Goal: Transaction & Acquisition: Purchase product/service

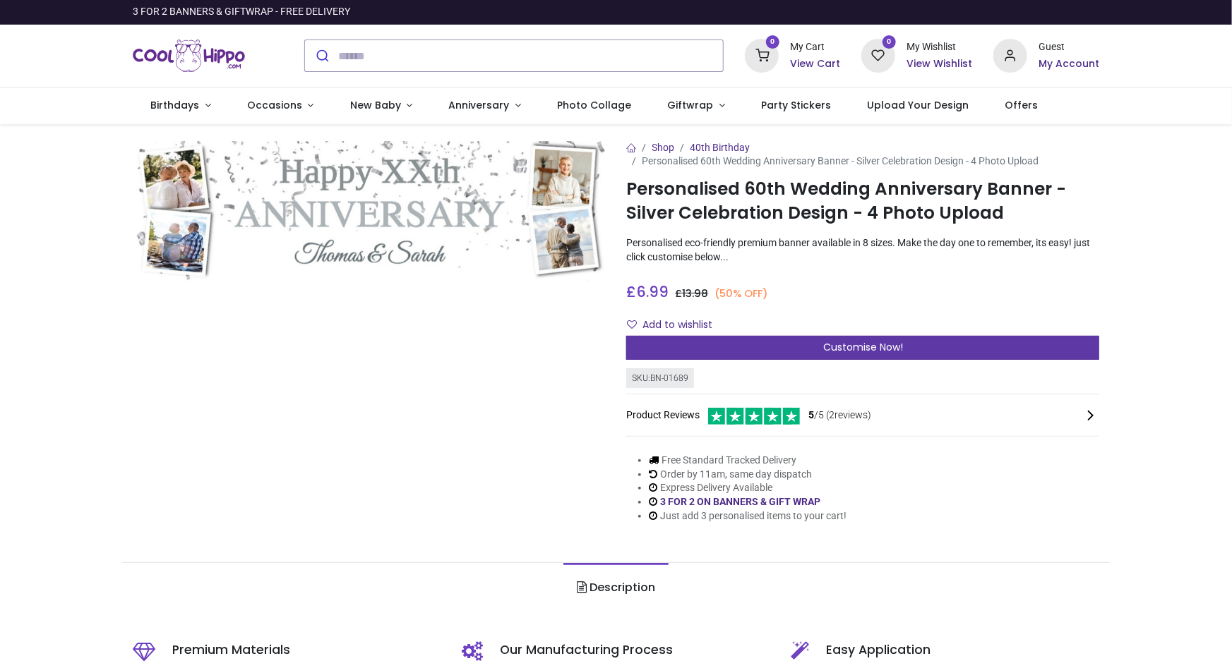
click at [896, 345] on span "Customise Now!" at bounding box center [863, 347] width 80 height 14
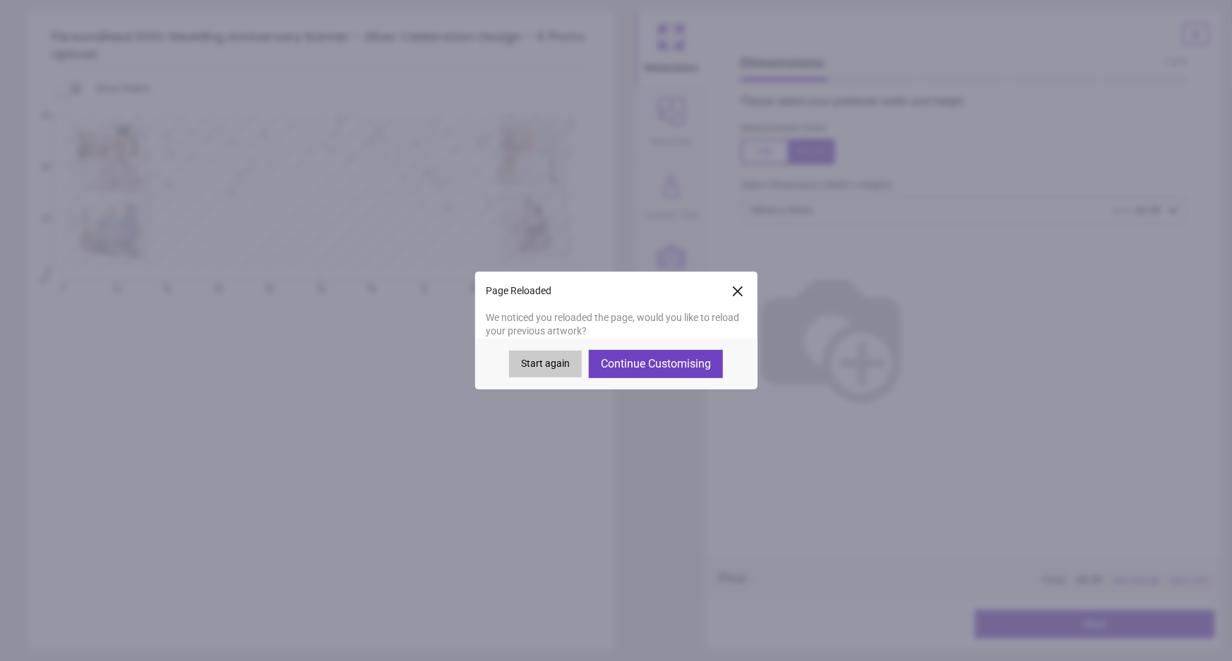
click at [620, 366] on button "Continue Customising" at bounding box center [656, 364] width 134 height 28
type textarea "**********"
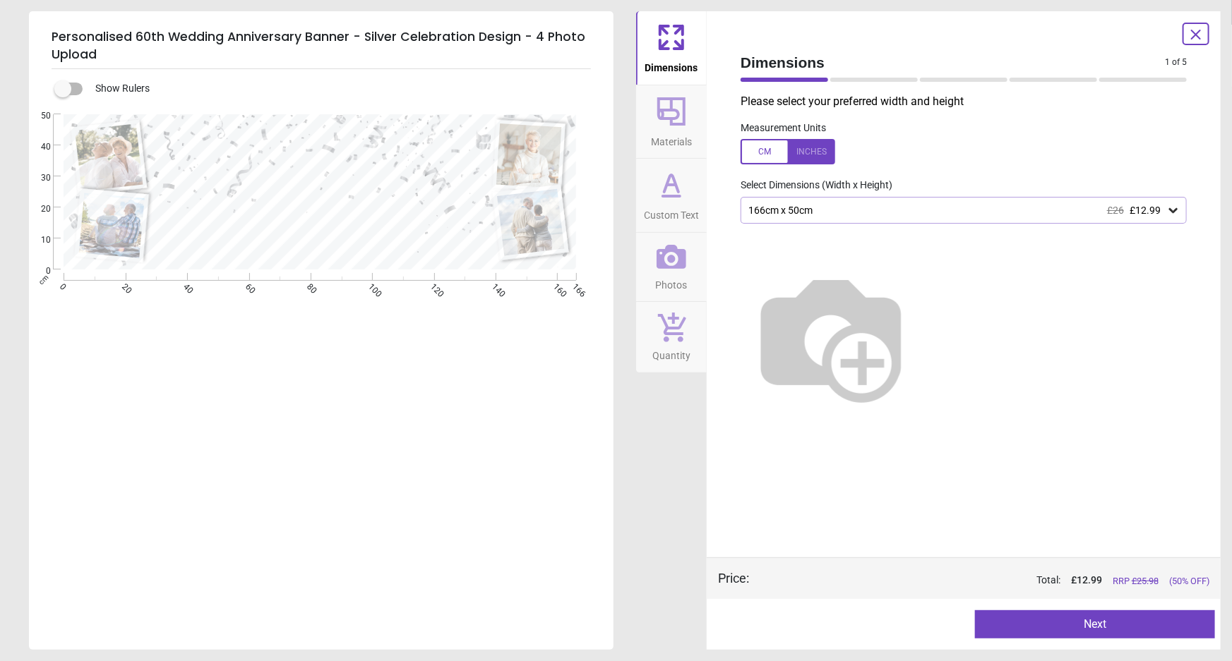
click at [810, 150] on div at bounding box center [788, 151] width 95 height 25
click at [968, 212] on div "65.4" x 19.7" (5ft 5" x 1ft 8") £26 £12.99" at bounding box center [956, 211] width 419 height 12
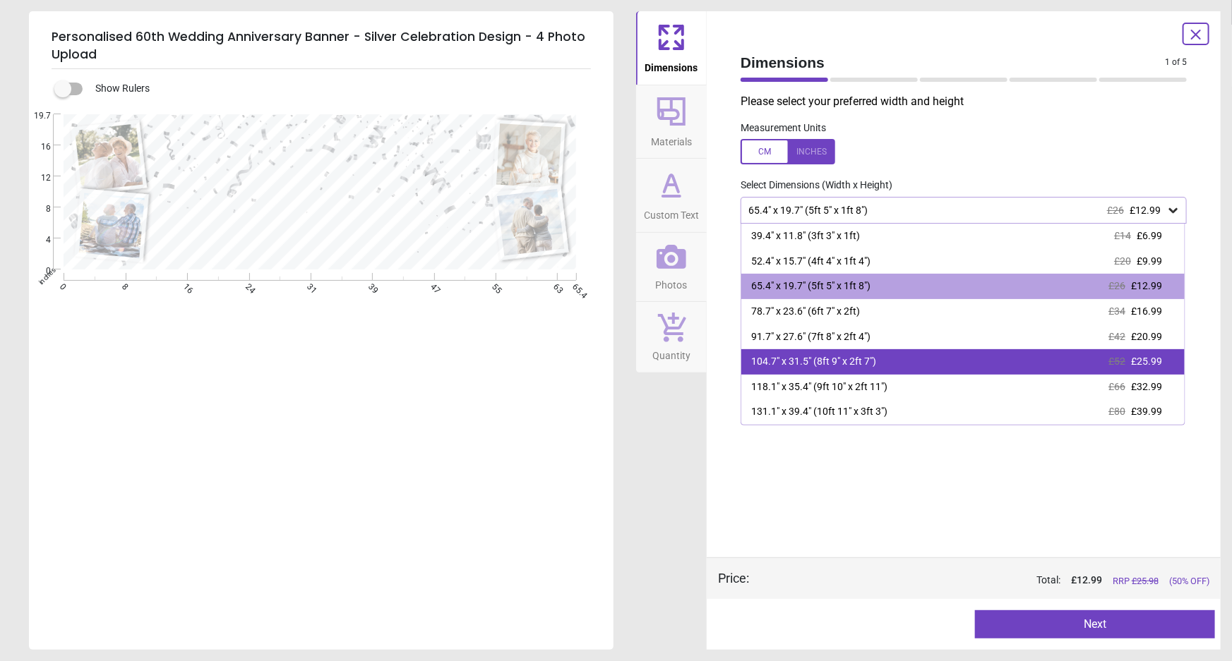
click at [917, 359] on div "104.7" x 31.5" (8ft 9" x 2ft 7") £52 £25.99" at bounding box center [962, 361] width 443 height 25
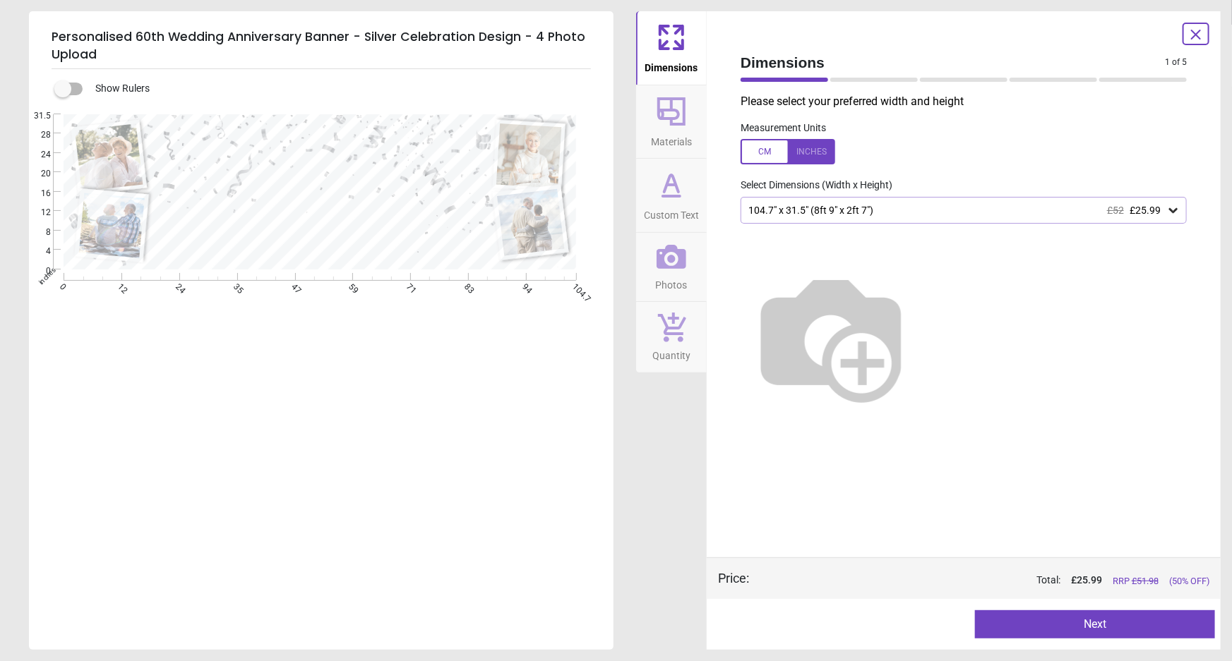
click at [1090, 623] on button "Next" at bounding box center [1095, 625] width 240 height 28
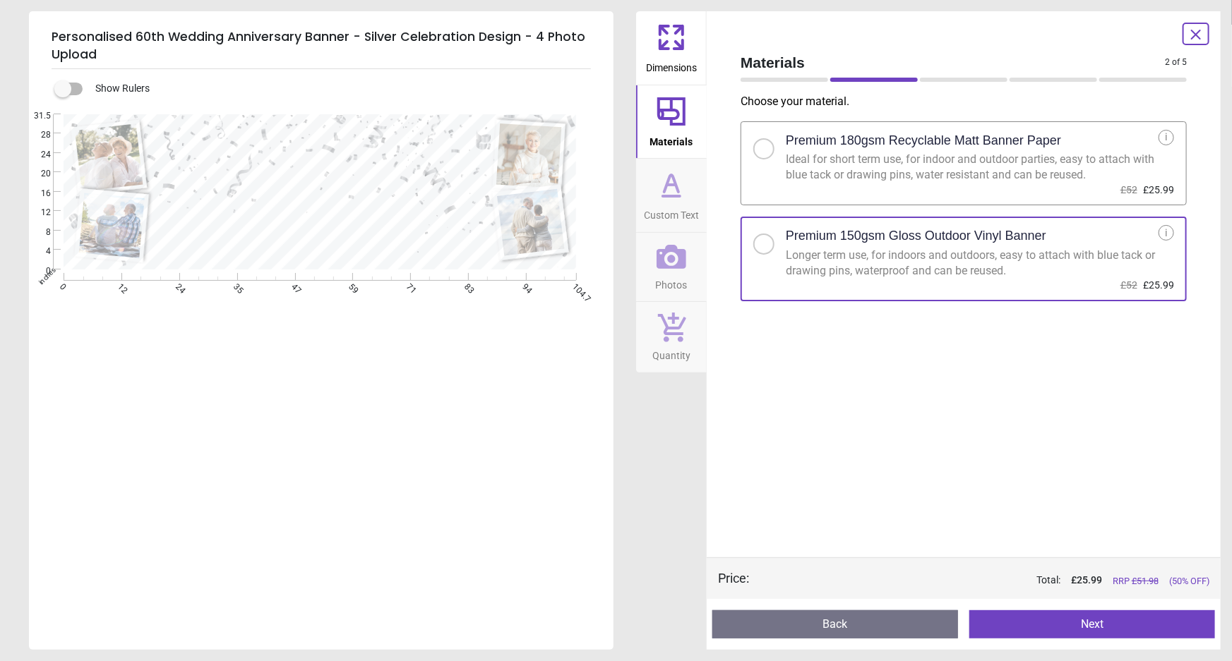
click at [1083, 618] on button "Next" at bounding box center [1092, 625] width 246 height 28
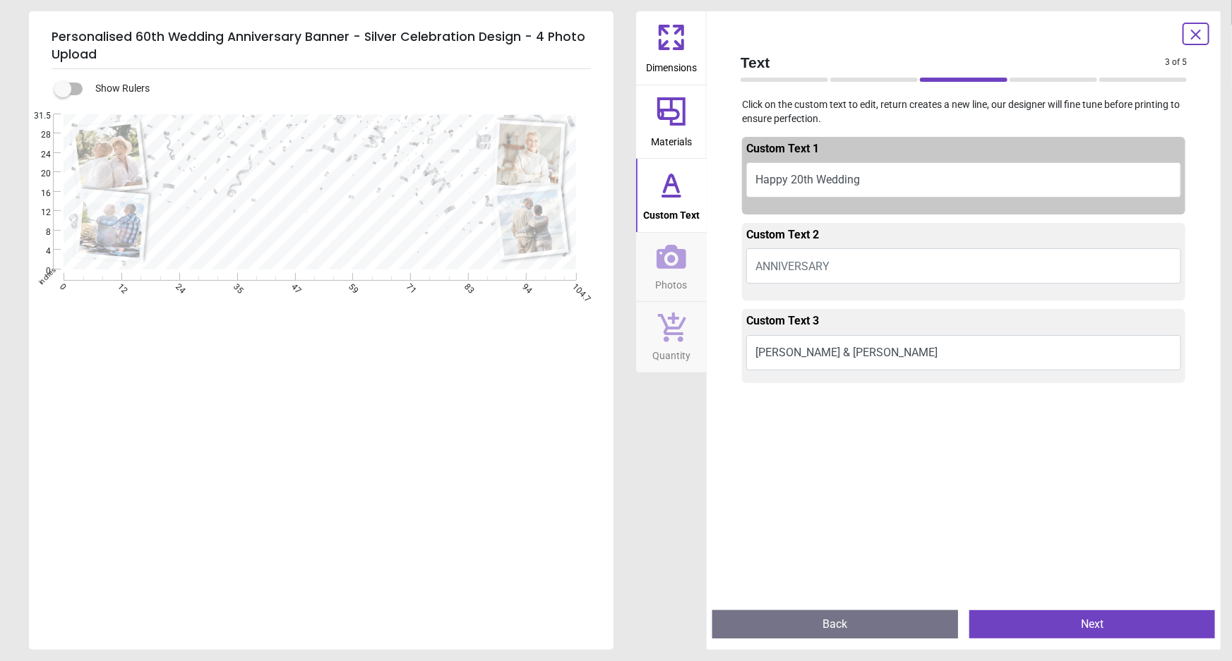
click at [858, 260] on button "ANNIVERSARY" at bounding box center [963, 265] width 435 height 35
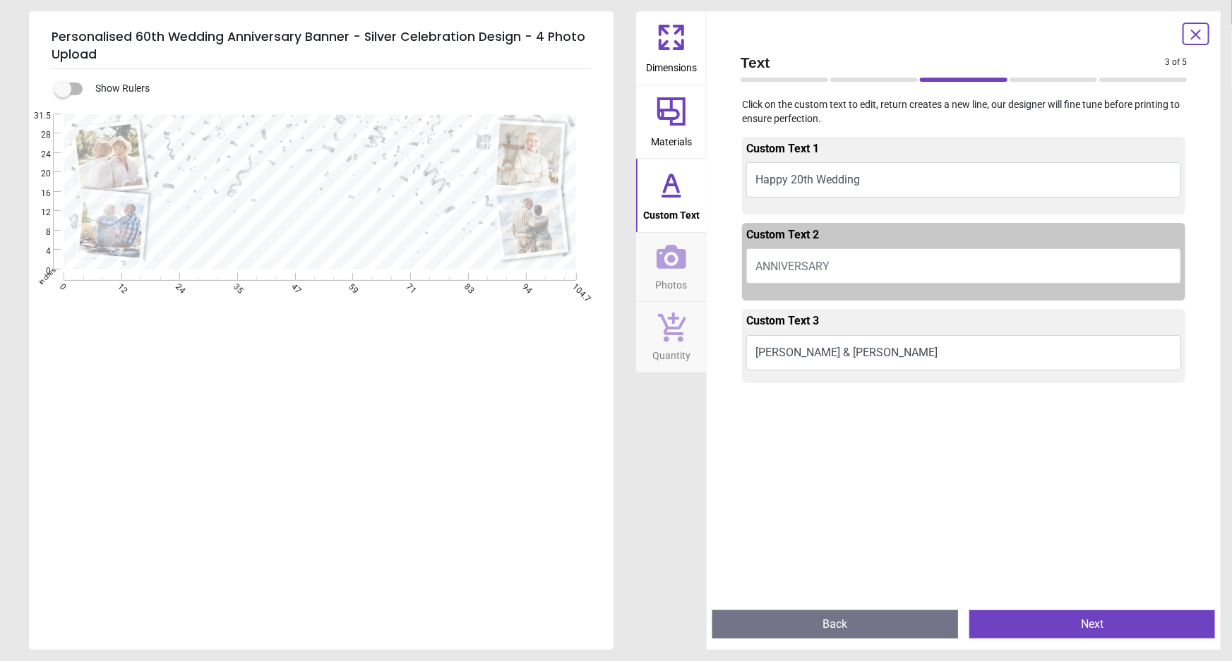
click at [857, 264] on button "ANNIVERSARY" at bounding box center [963, 265] width 435 height 35
click at [856, 265] on button "ANNIVERSARY" at bounding box center [963, 265] width 435 height 35
type textarea "**********"
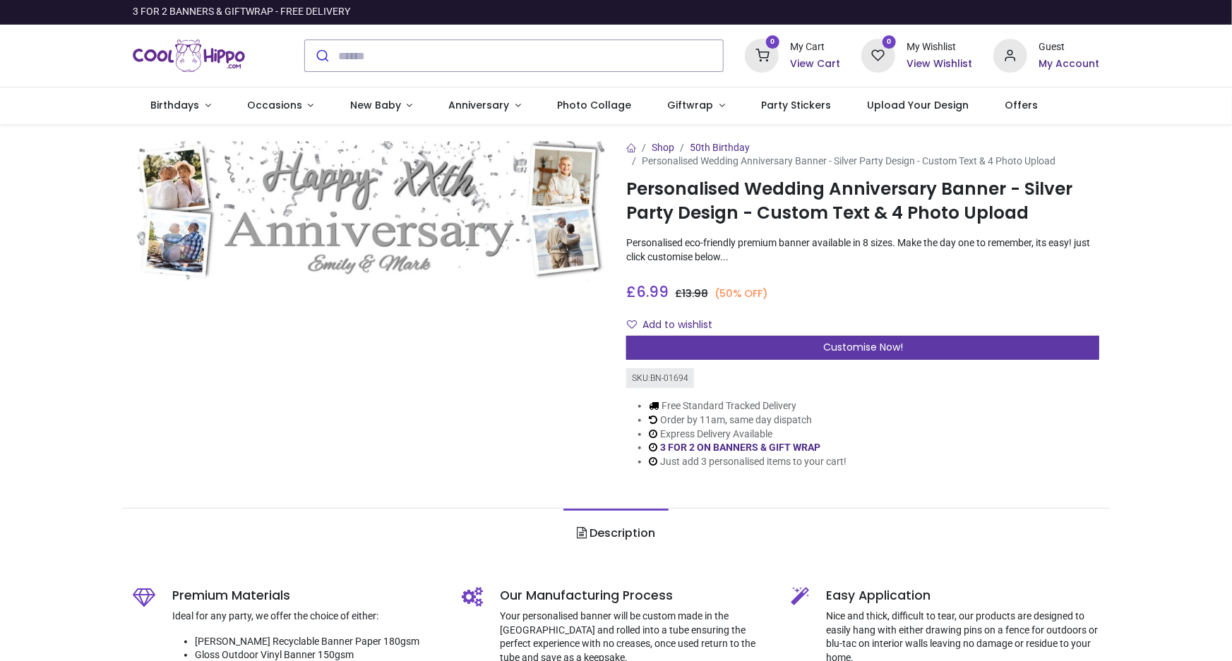
click at [779, 346] on div "Customise Now!" at bounding box center [862, 348] width 473 height 24
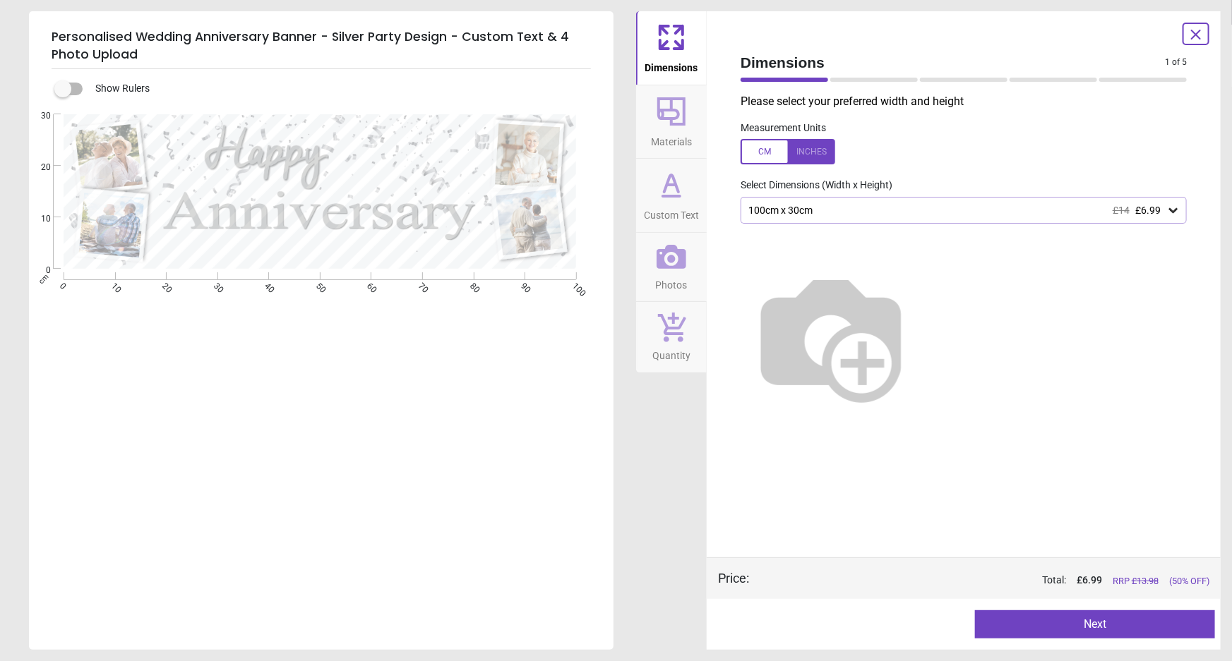
click at [809, 152] on div at bounding box center [788, 151] width 95 height 25
click at [817, 215] on div "39.4" x 11.8" (3ft 3" x 1ft) £14 £6.99" at bounding box center [956, 211] width 419 height 12
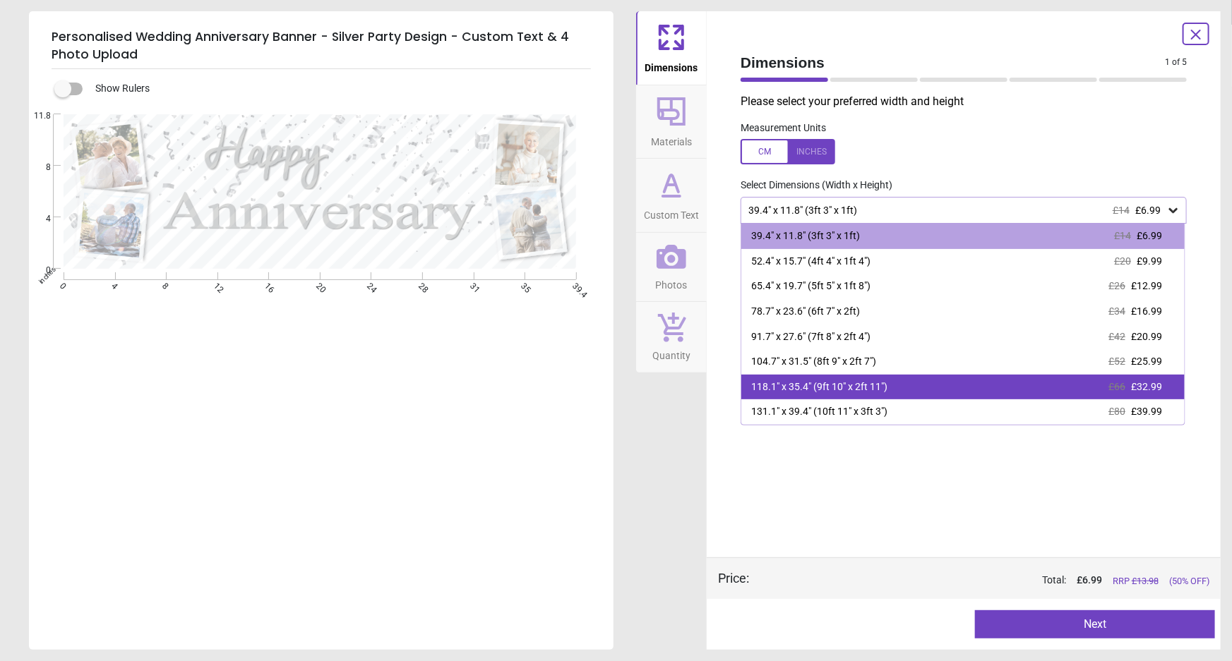
click at [815, 385] on div "118.1" x 35.4" (9ft 10" x 2ft 11")" at bounding box center [819, 388] width 136 height 14
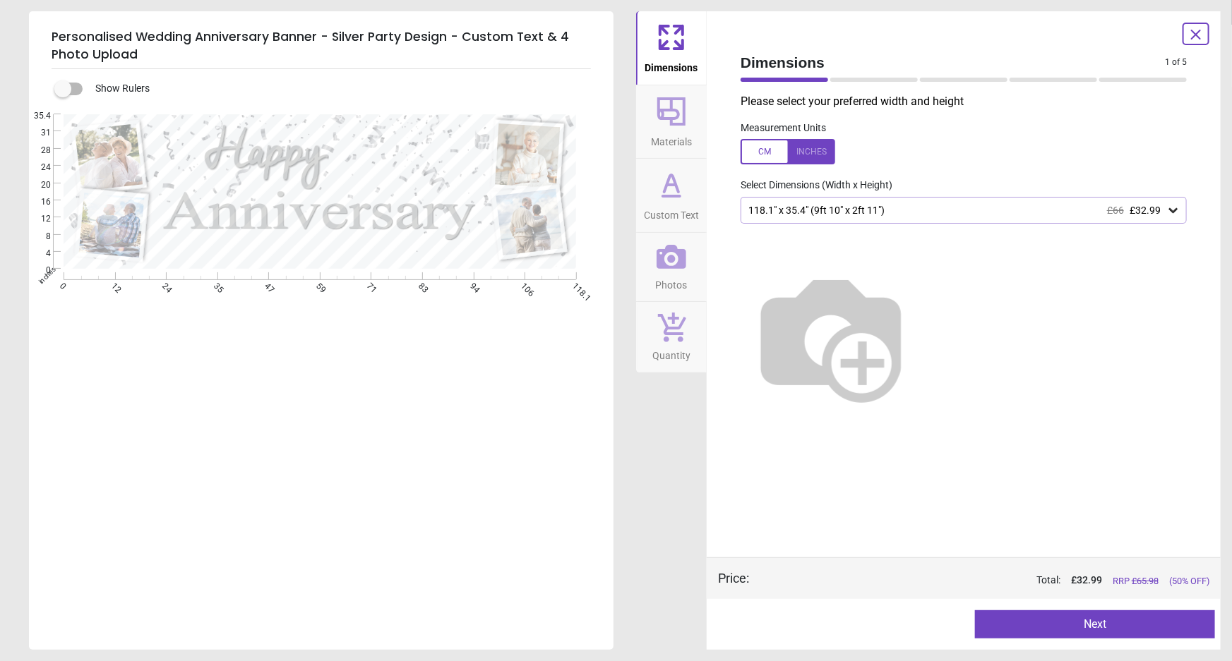
click at [850, 213] on div "118.1" x 35.4" (9ft 10" x 2ft 11") £66 £32.99" at bounding box center [956, 211] width 419 height 12
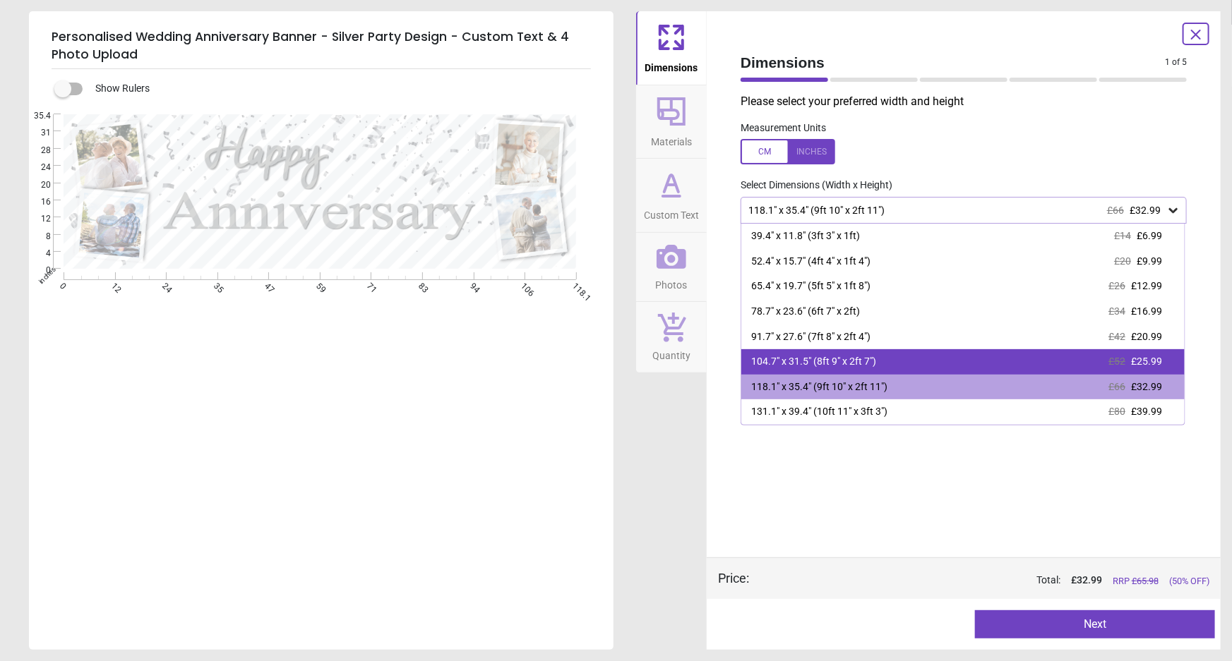
click at [841, 366] on div "104.7" x 31.5" (8ft 9" x 2ft 7")" at bounding box center [813, 362] width 125 height 14
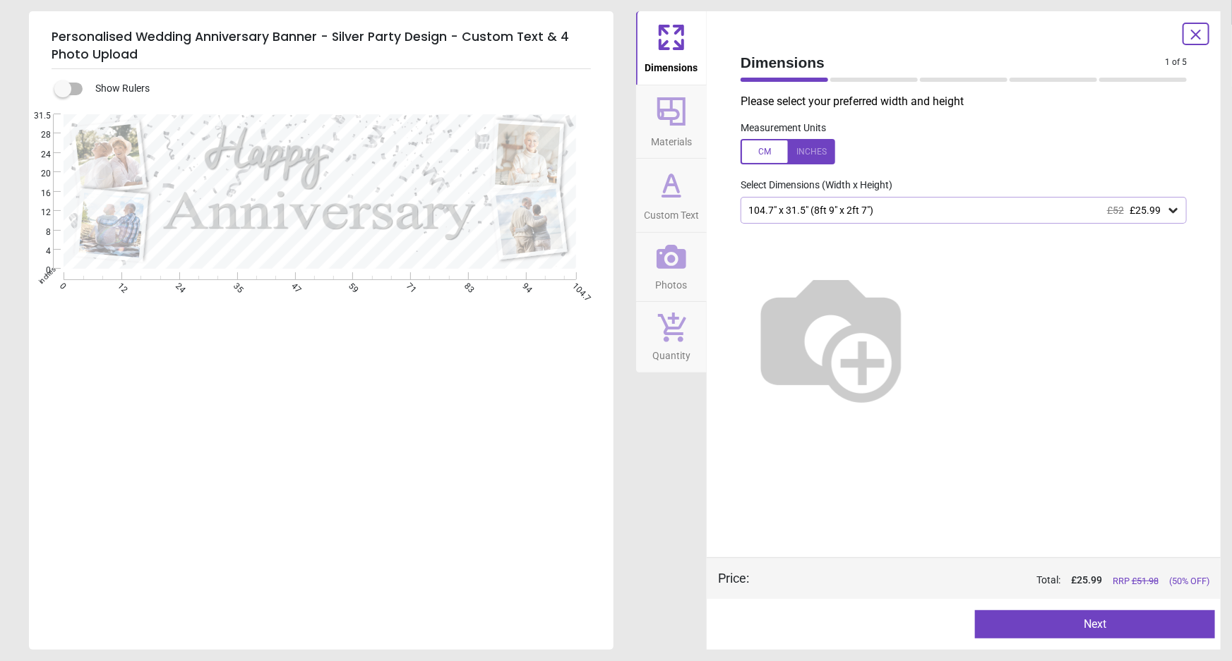
click at [1080, 629] on button "Next" at bounding box center [1095, 625] width 240 height 28
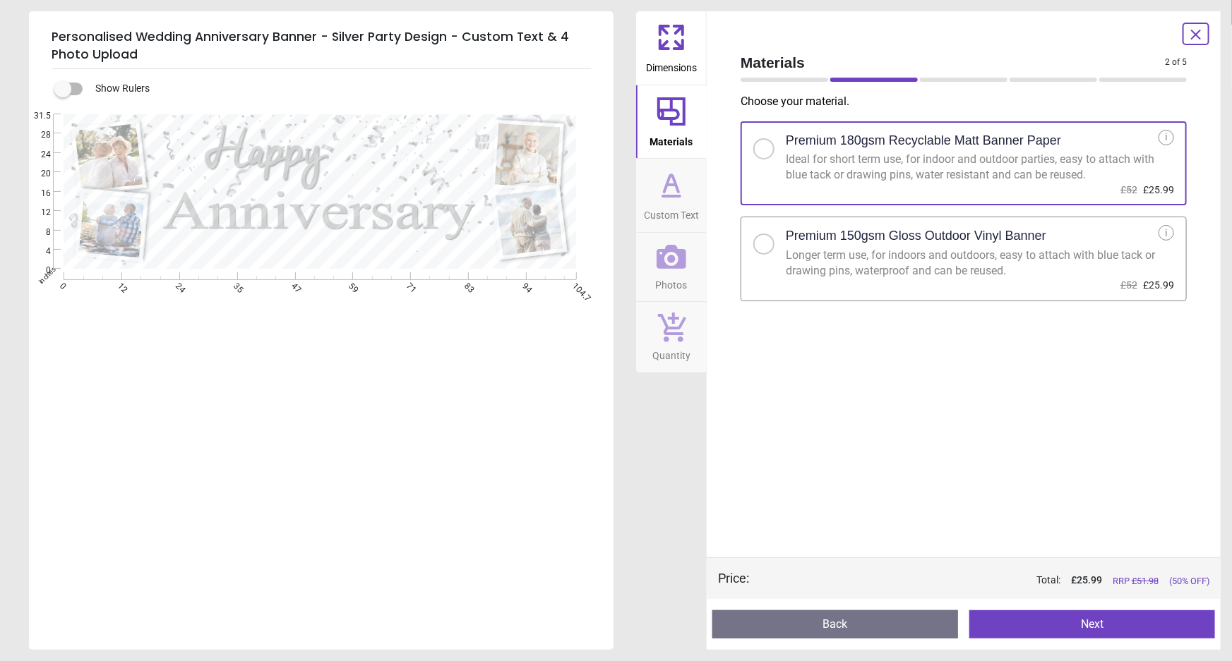
click at [917, 249] on div "Longer term use, for indoors and outdoors, easy to attach with blue tack or dra…" at bounding box center [972, 264] width 373 height 32
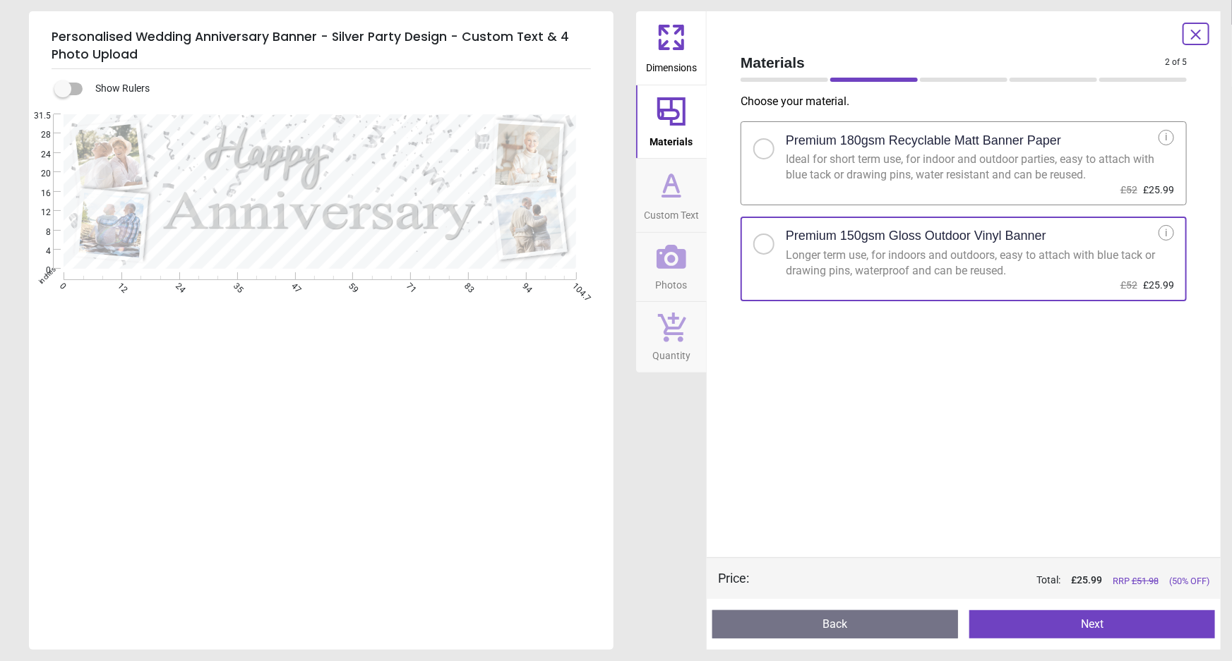
click at [1072, 622] on button "Next" at bounding box center [1092, 625] width 246 height 28
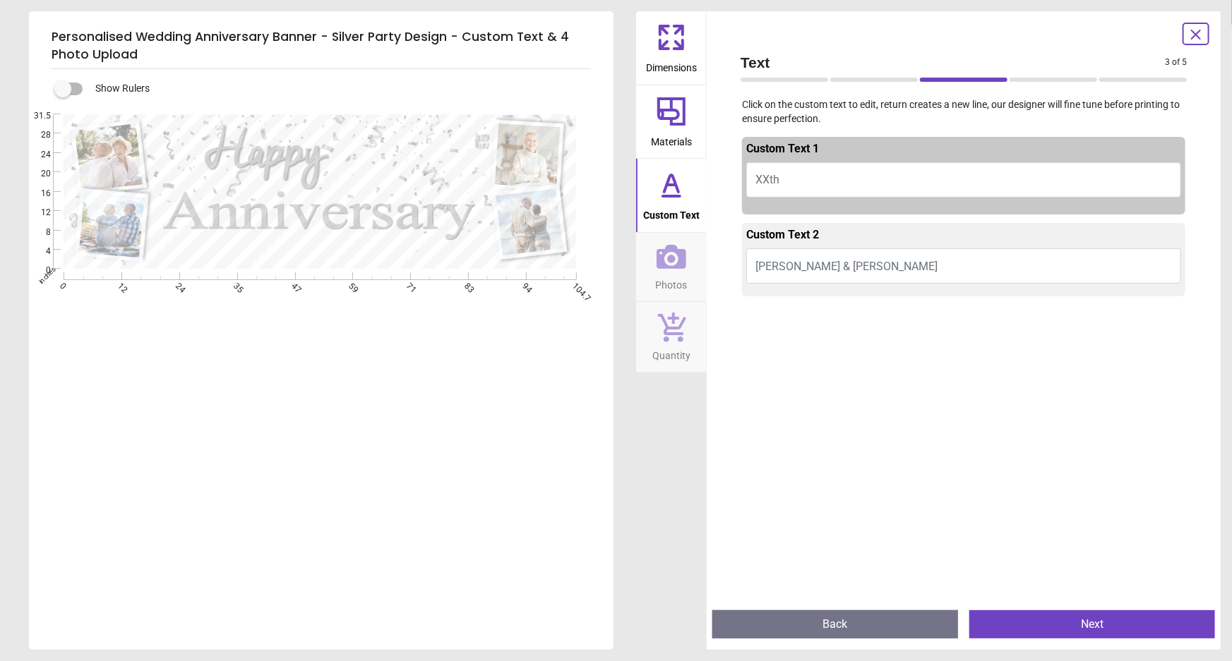
click at [794, 182] on button "XXth" at bounding box center [963, 179] width 435 height 35
type textarea "****"
click at [842, 261] on button "Emily & Mark" at bounding box center [963, 265] width 435 height 35
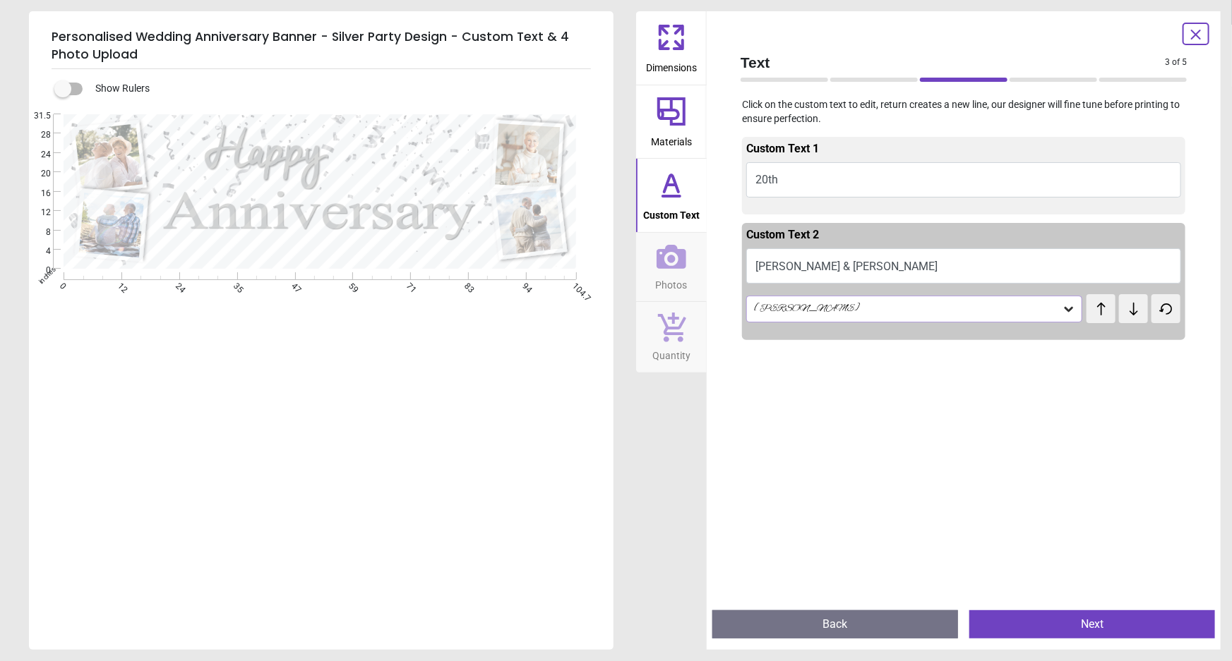
type textarea "**********"
click at [1055, 625] on button "Next" at bounding box center [1092, 625] width 246 height 28
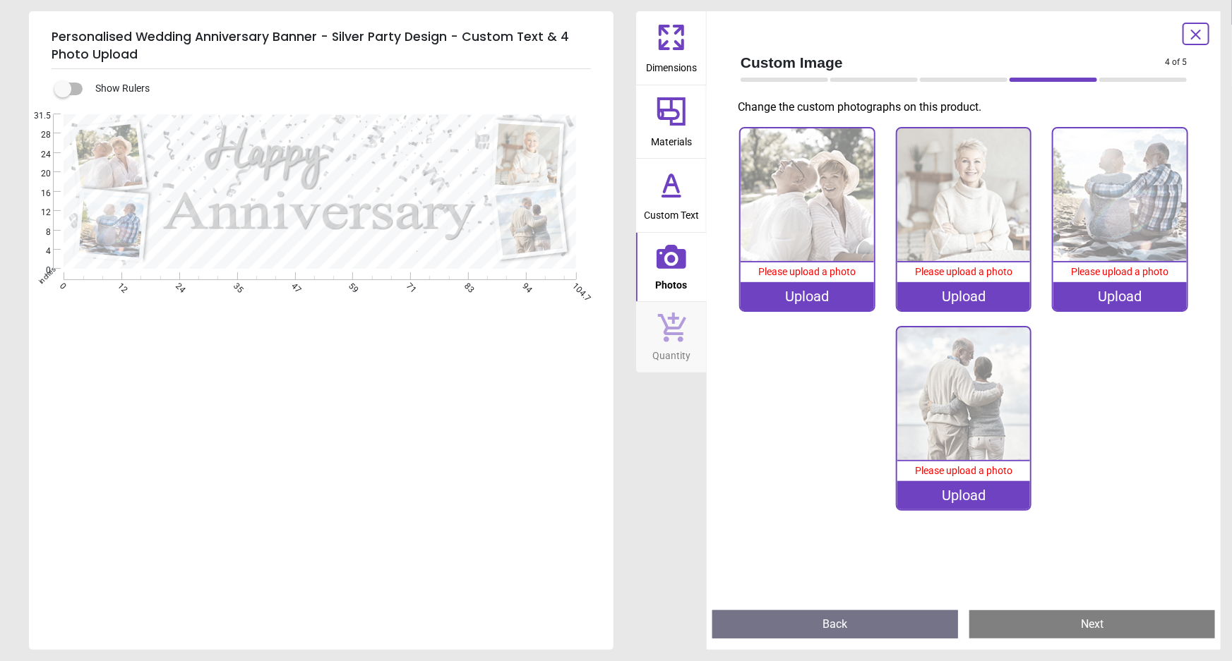
click at [806, 299] on div "Upload" at bounding box center [807, 296] width 133 height 28
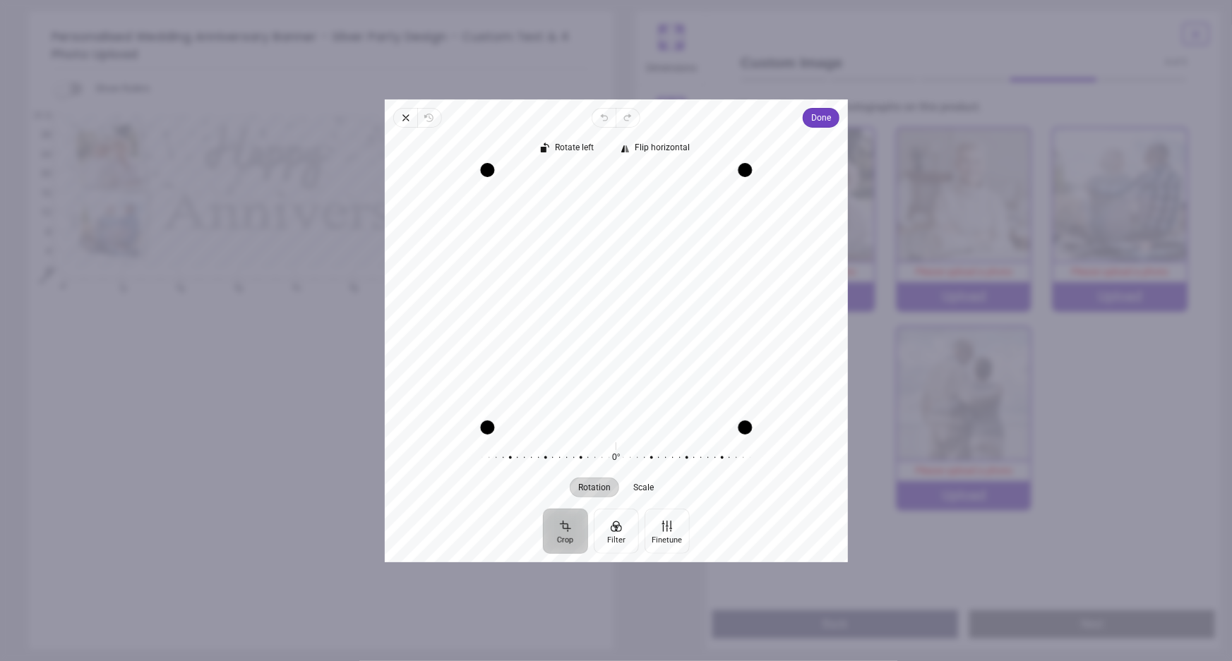
click at [643, 340] on div "Recenter" at bounding box center [616, 297] width 441 height 257
click at [814, 116] on span "Done" at bounding box center [820, 117] width 20 height 17
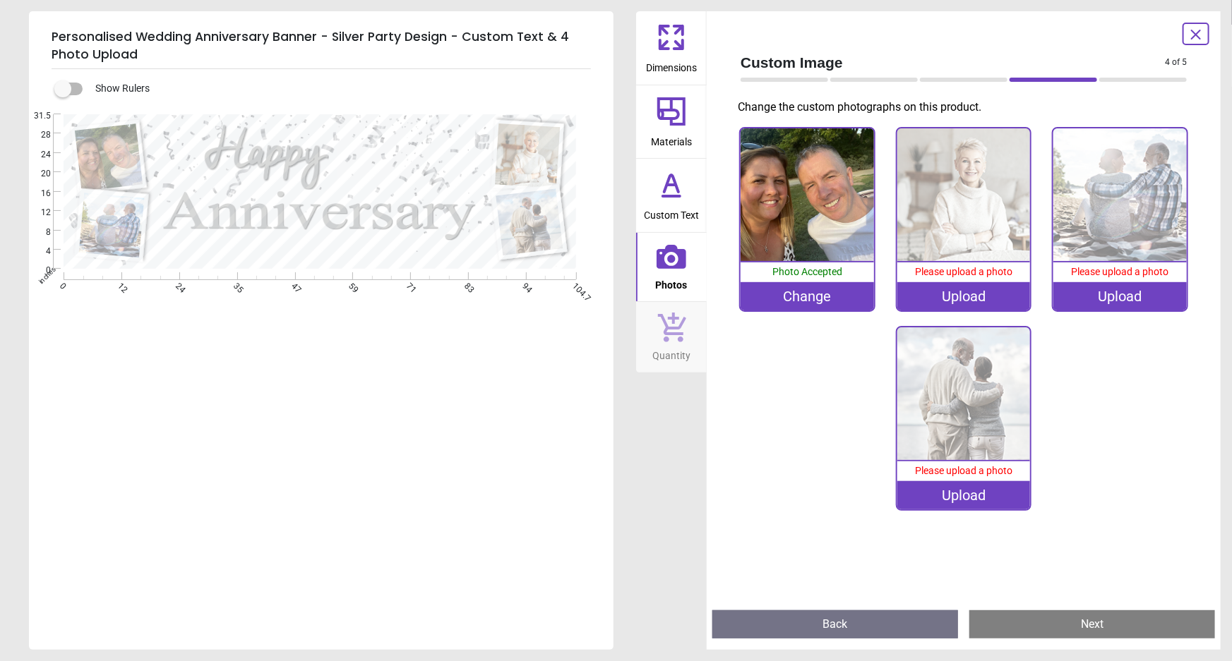
click at [981, 196] on img at bounding box center [963, 194] width 133 height 133
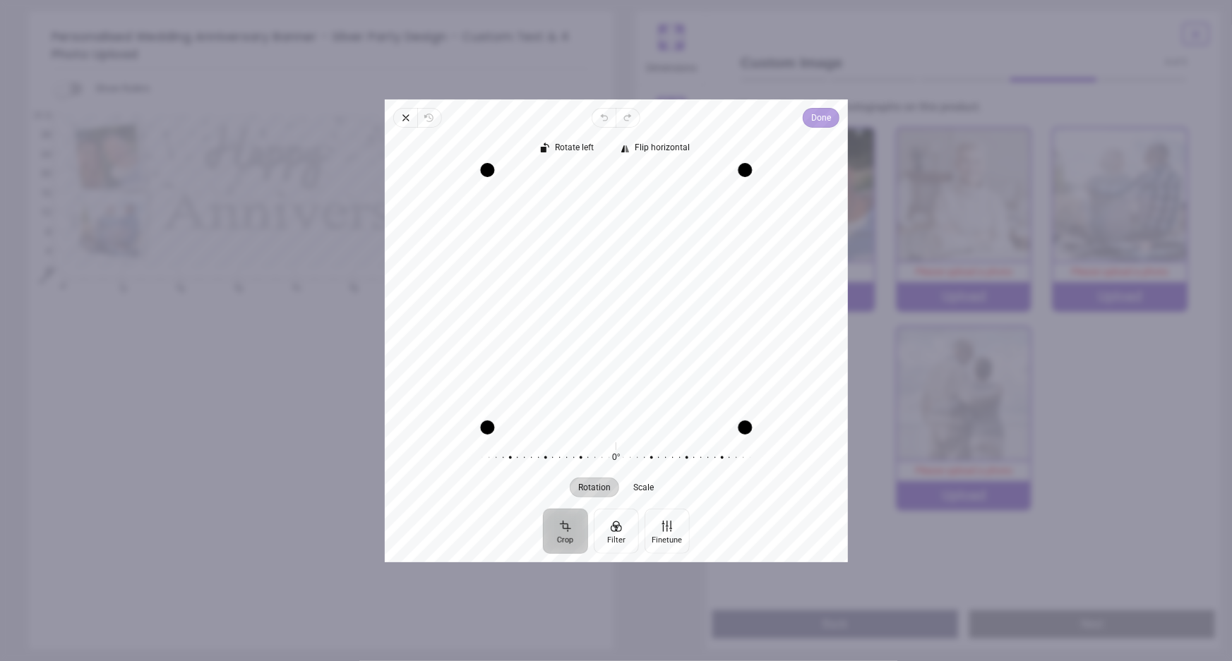
click at [818, 108] on span "Done" at bounding box center [820, 118] width 20 height 20
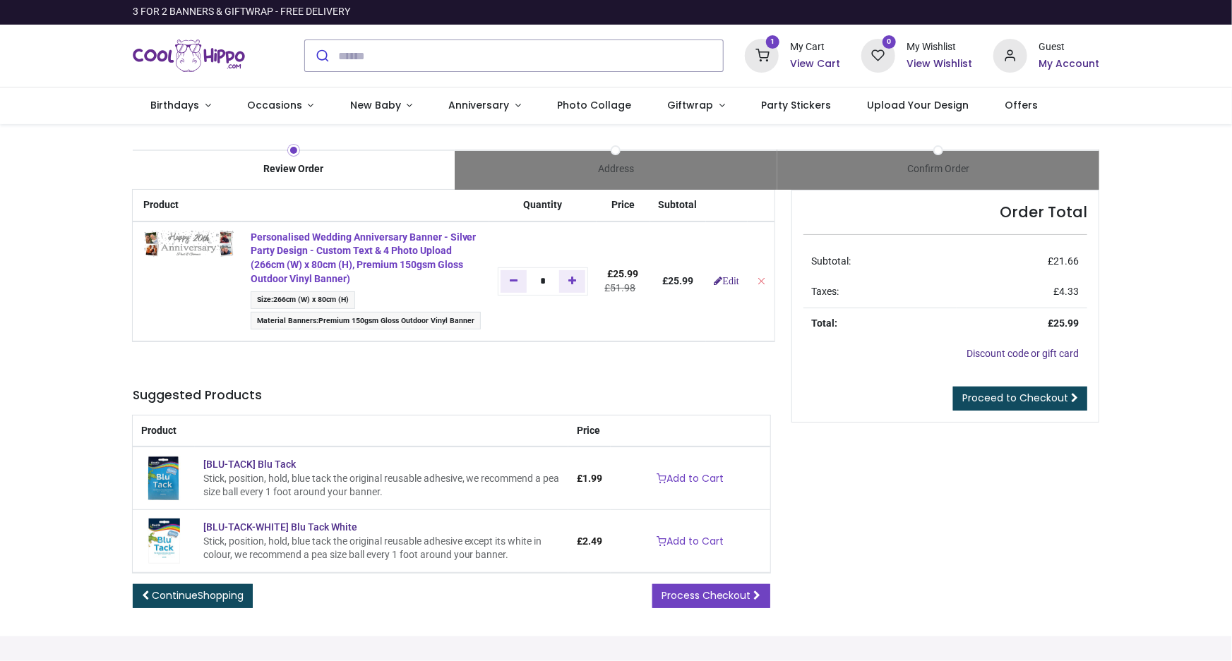
click at [274, 249] on strong "Personalised Wedding Anniversary Banner - Silver Party Design - Custom Text & 4…" at bounding box center [364, 258] width 226 height 53
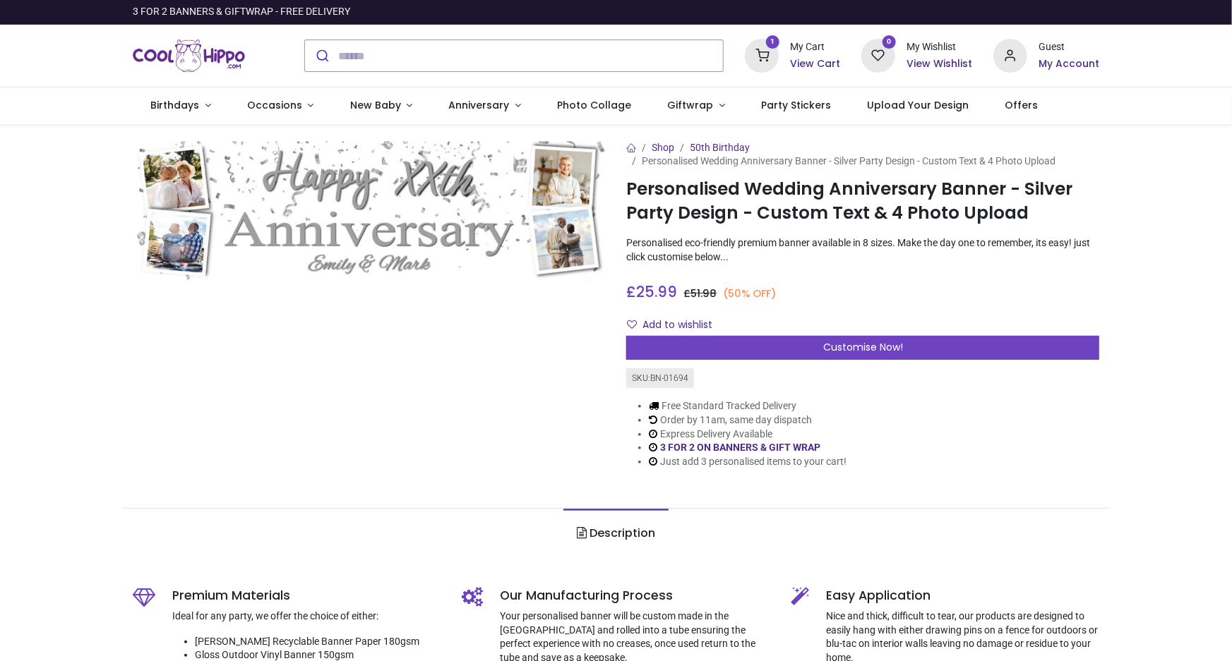
click at [769, 57] on icon at bounding box center [762, 56] width 34 height 34
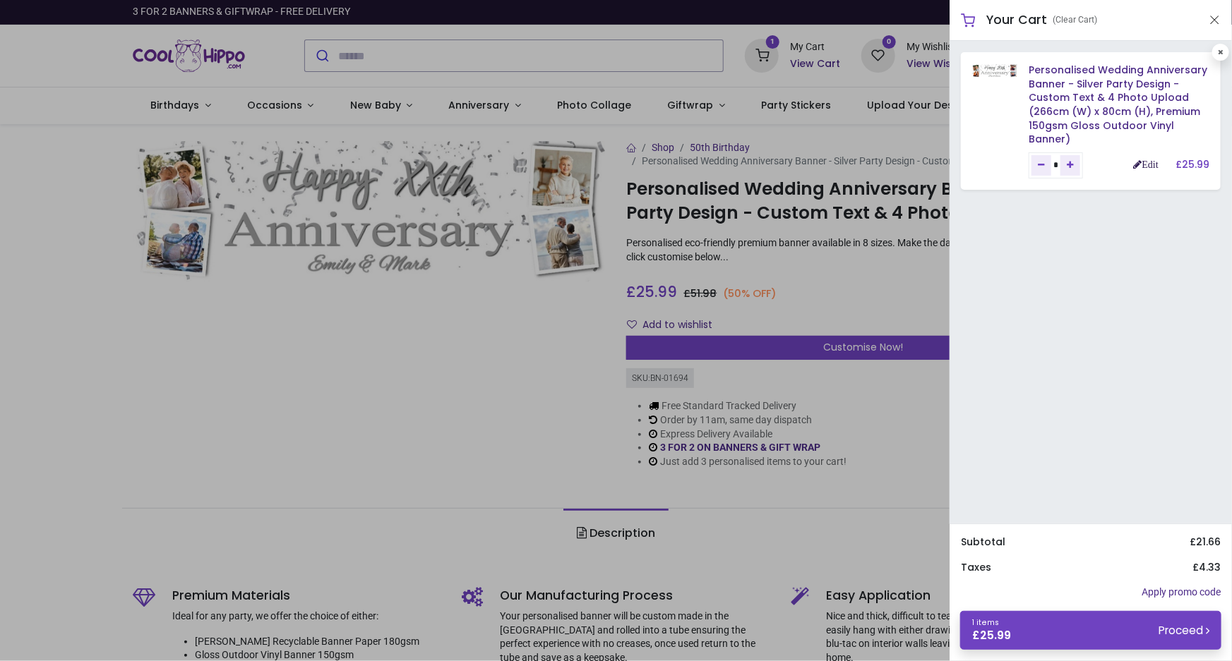
click at [1144, 169] on link "Edit" at bounding box center [1146, 165] width 25 height 10
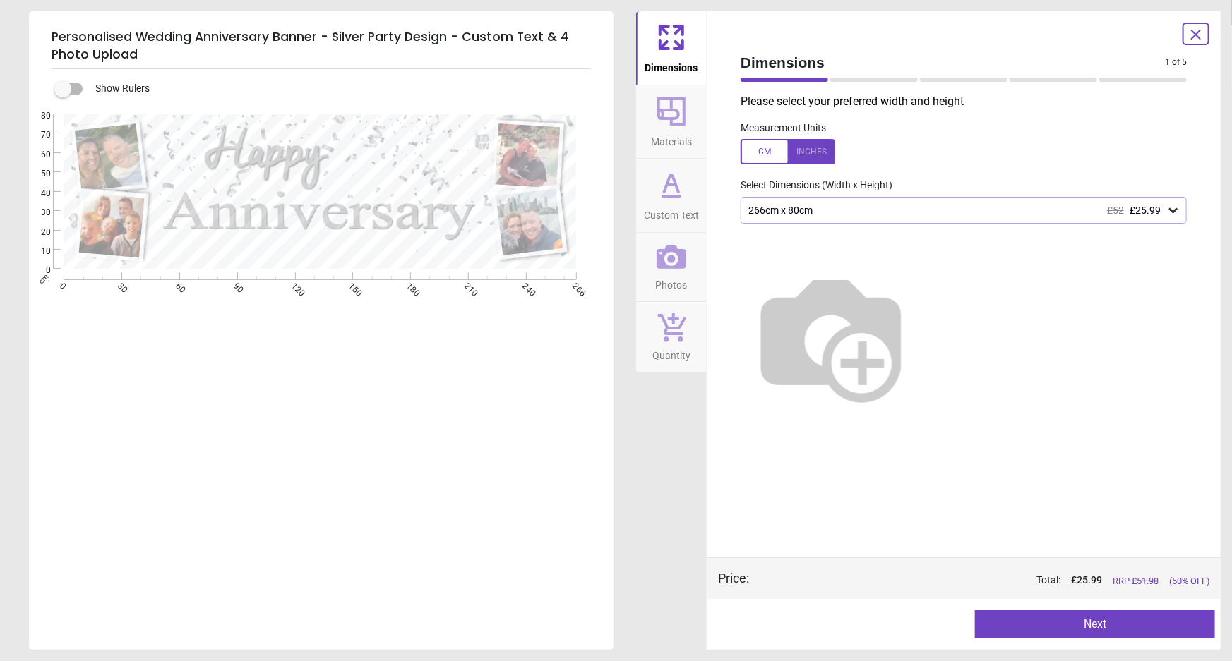
click at [63, 89] on label at bounding box center [63, 89] width 0 height 0
click at [666, 198] on icon at bounding box center [671, 185] width 34 height 34
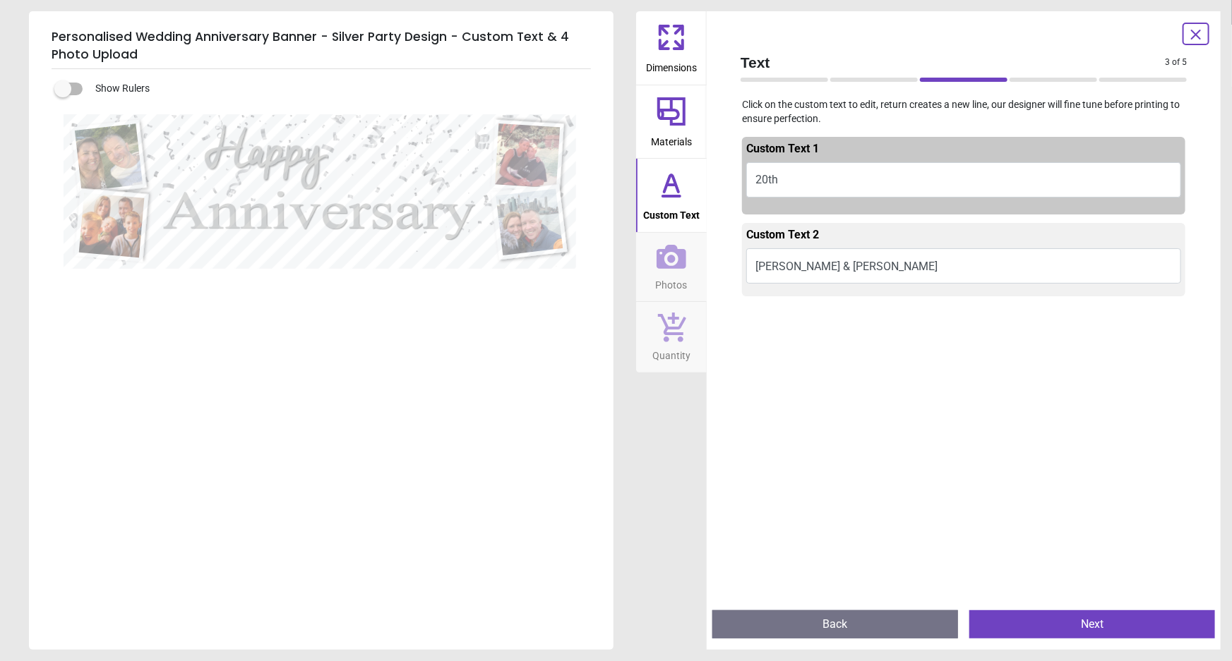
click at [1115, 630] on button "Next" at bounding box center [1092, 625] width 246 height 28
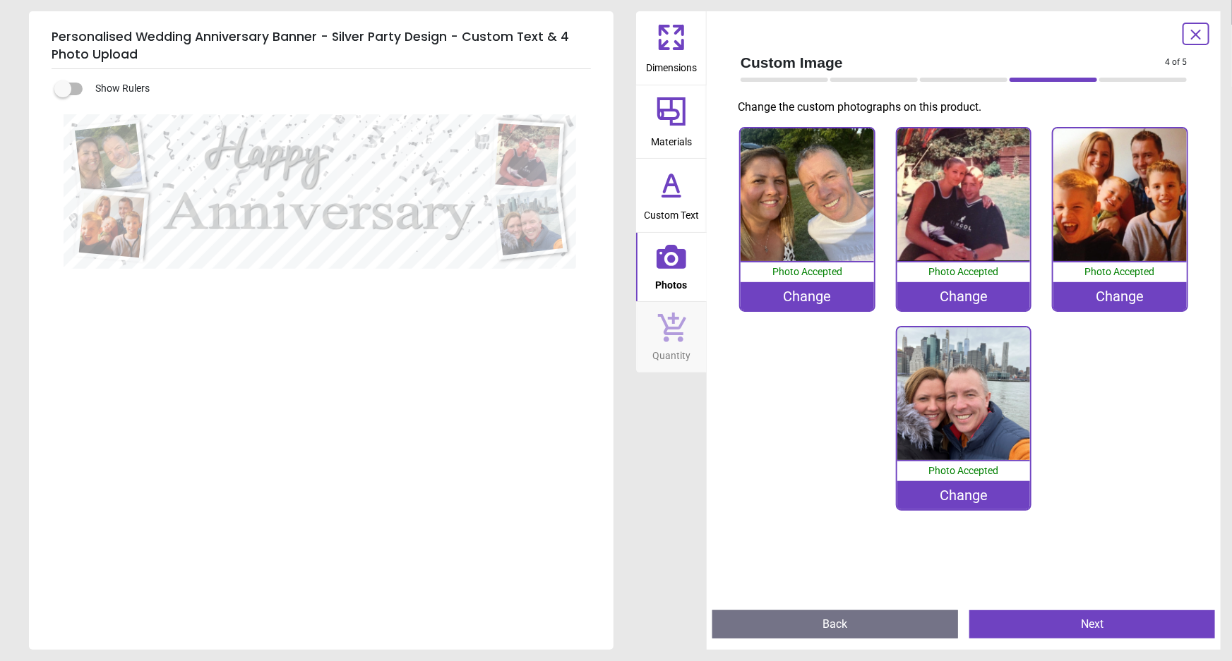
click at [1115, 630] on button "Next" at bounding box center [1092, 625] width 246 height 28
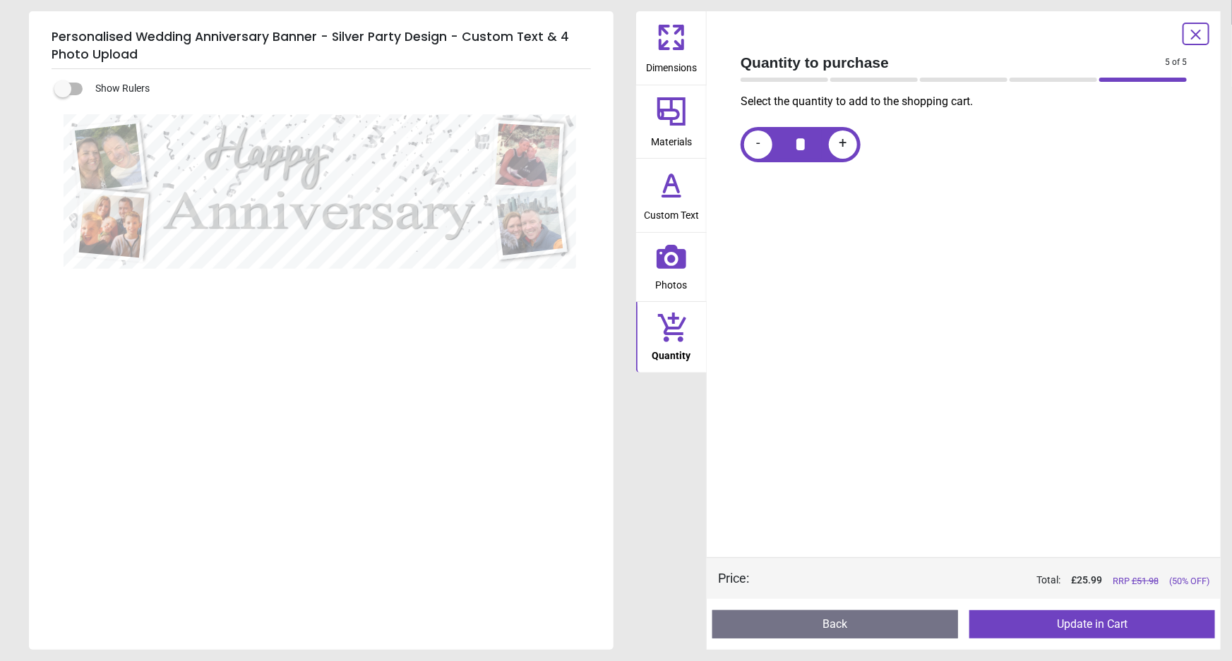
click at [1115, 630] on button "Update in Cart" at bounding box center [1092, 625] width 246 height 28
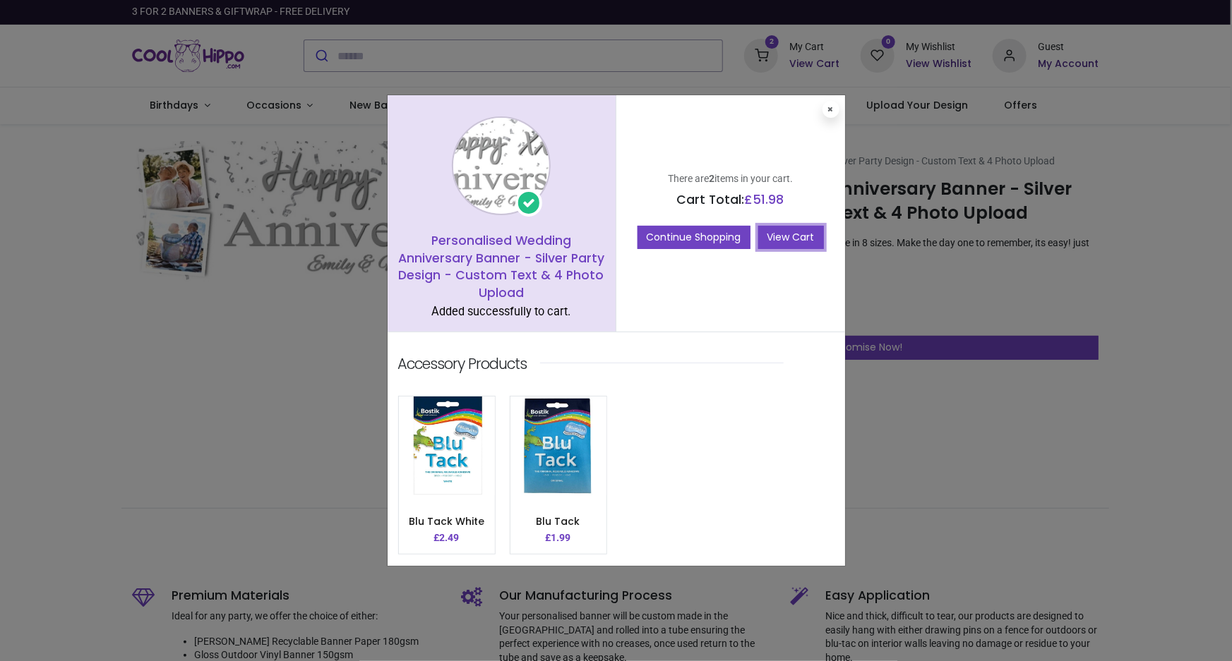
click at [776, 244] on link "View Cart" at bounding box center [791, 238] width 66 height 24
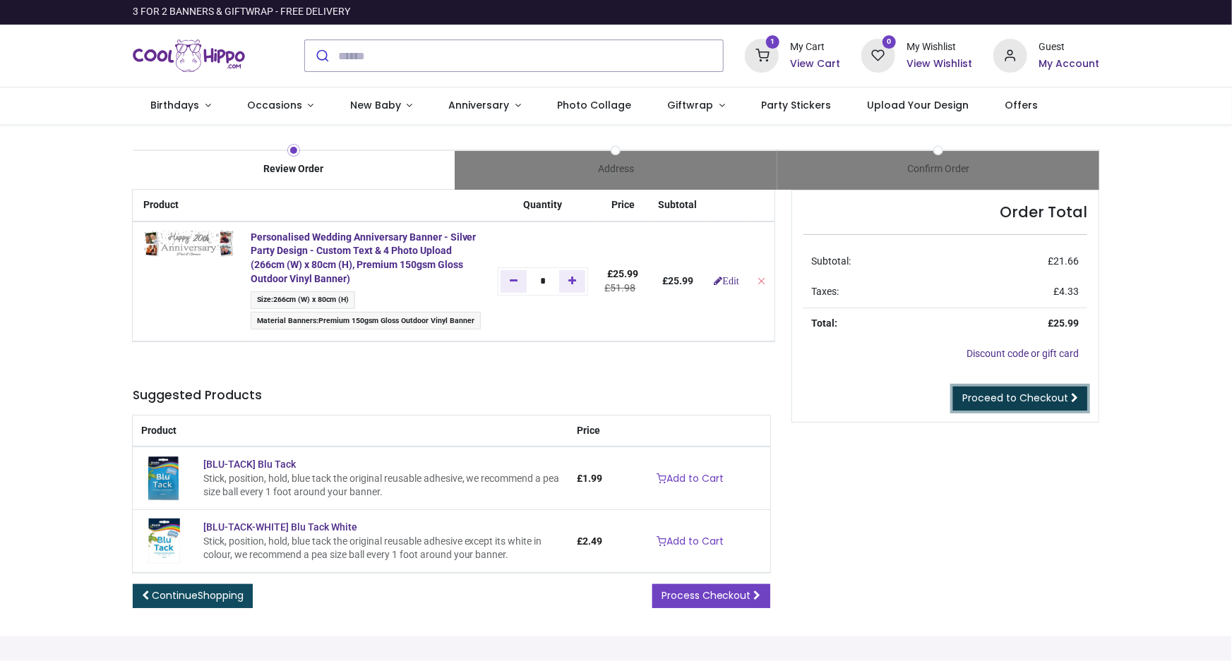
click at [1029, 395] on span "Proceed to Checkout" at bounding box center [1015, 398] width 106 height 14
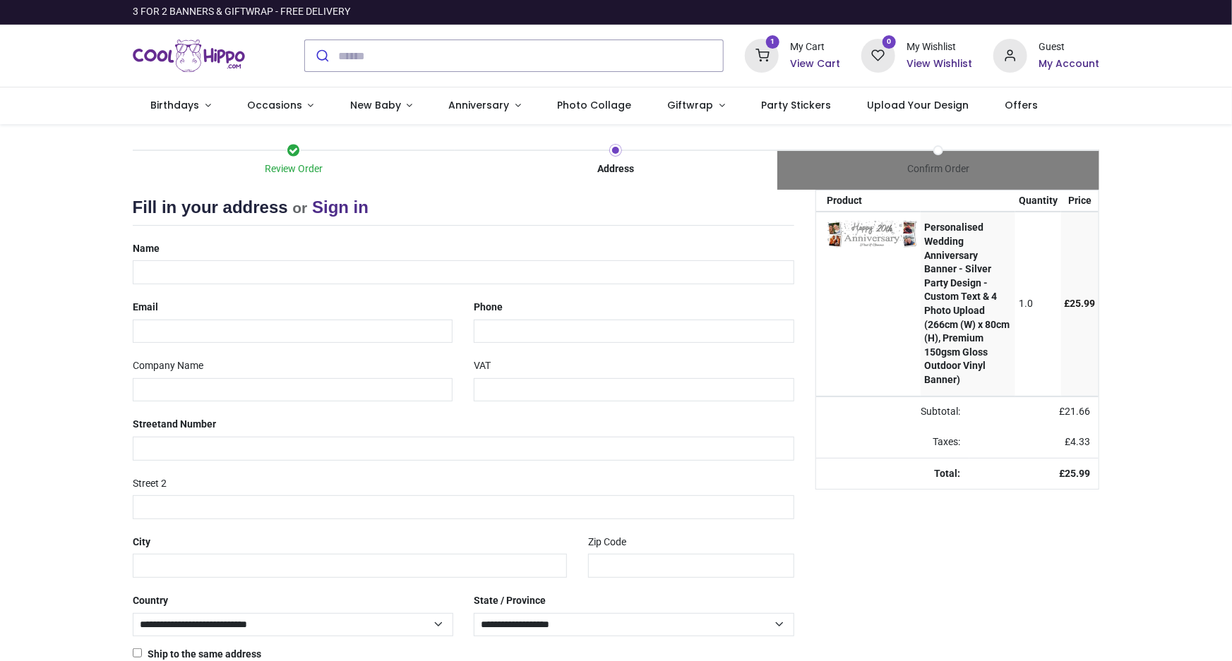
select select "***"
click at [238, 281] on input "text" at bounding box center [464, 272] width 662 height 24
type input "**********"
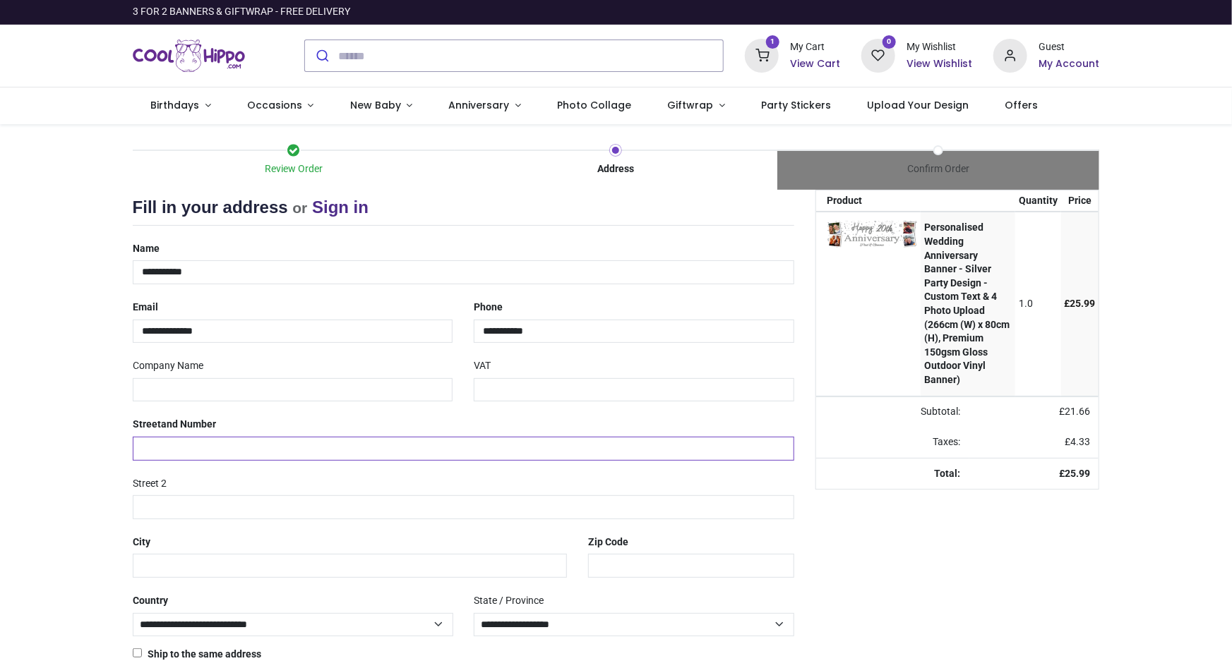
type input "*"
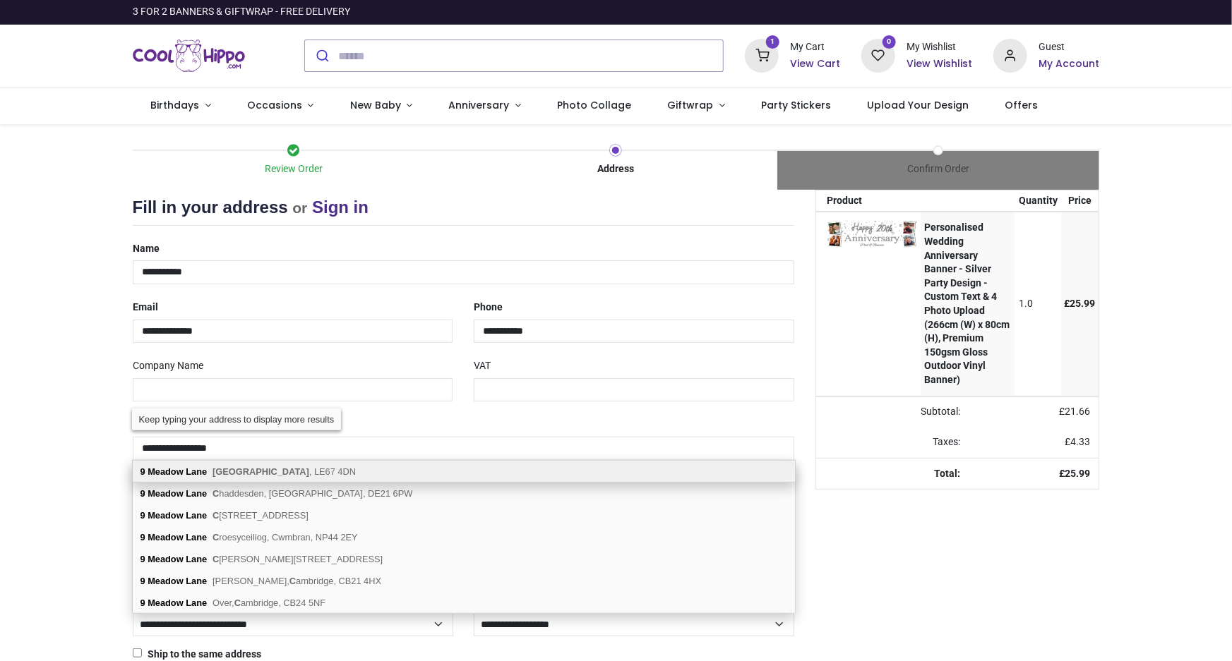
click at [261, 473] on span "[GEOGRAPHIC_DATA] , LE67 4DN" at bounding box center [283, 472] width 143 height 11
type input "**********"
type input "********"
select select "***"
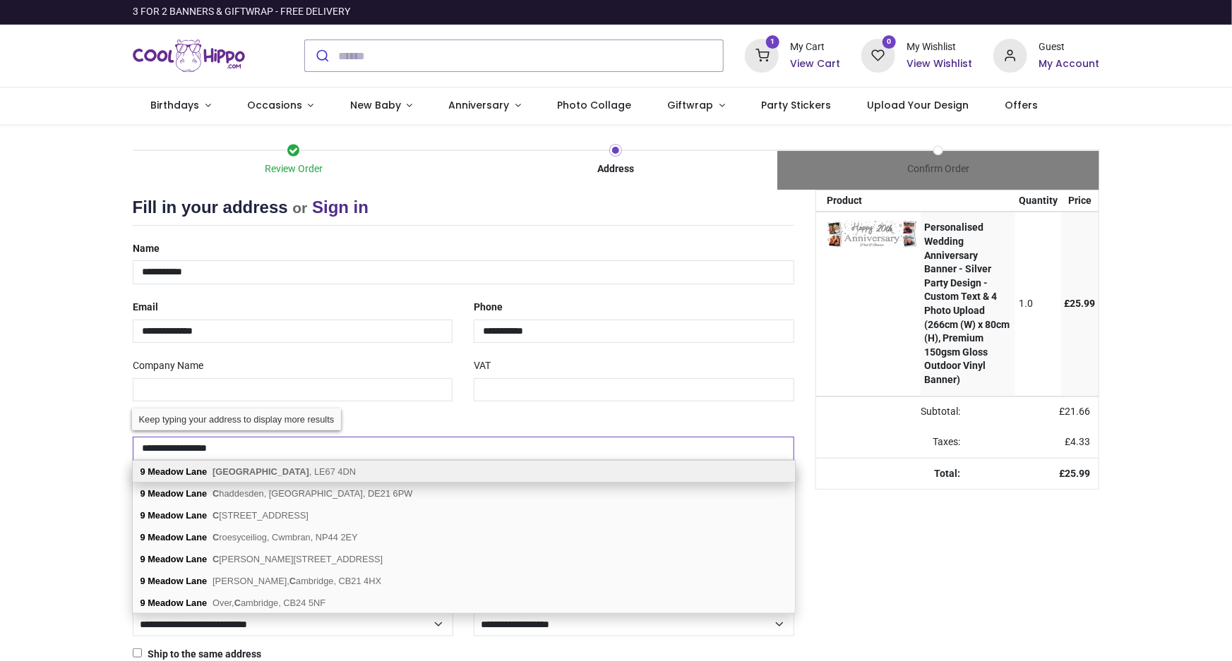
type input "*********"
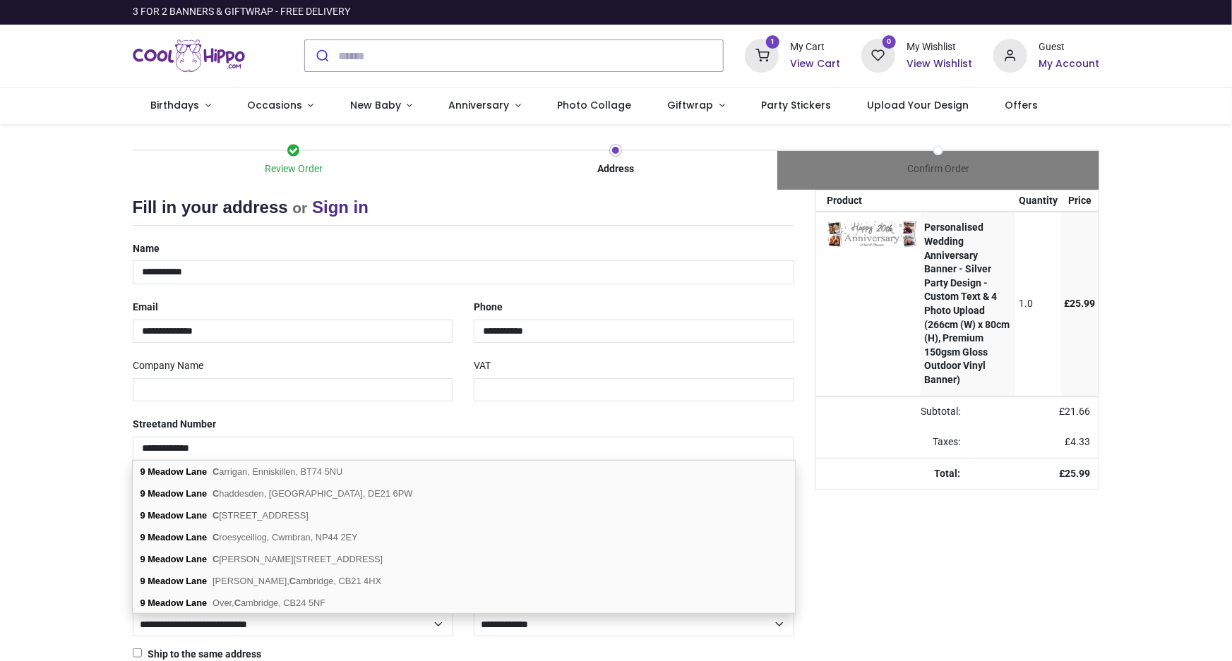
click at [1048, 644] on div "Your order: £ 25.99 Product Quantity Price Personalised Wedding Anniversary Ban…" at bounding box center [957, 450] width 305 height 521
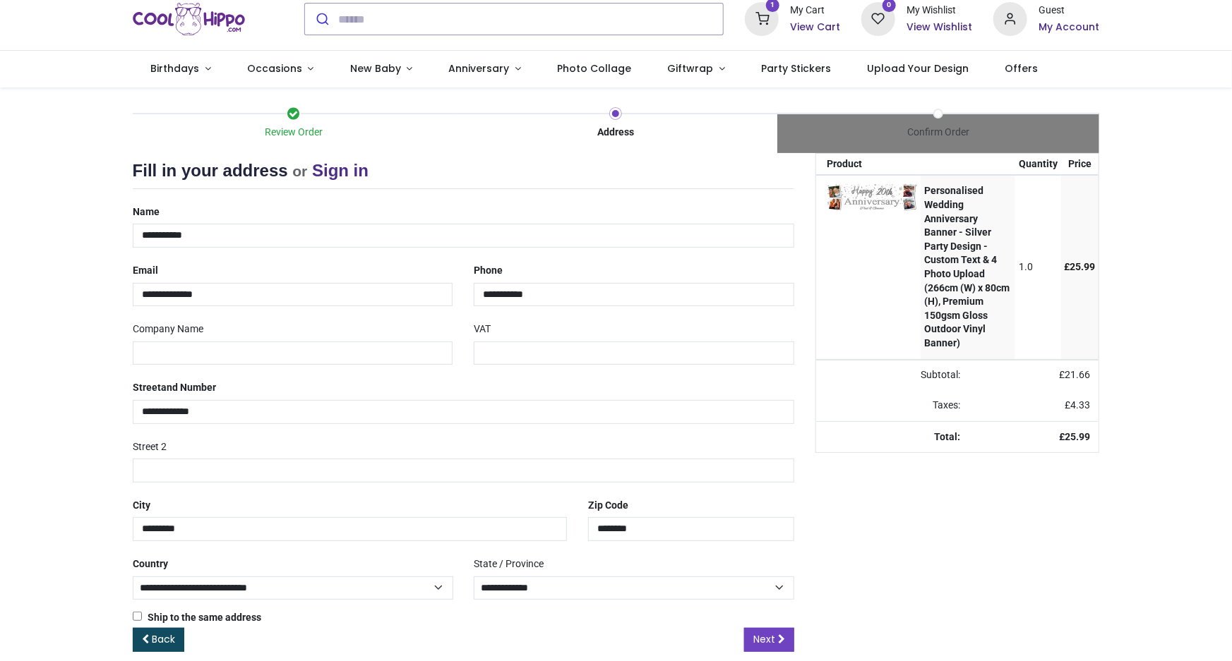
scroll to position [54, 0]
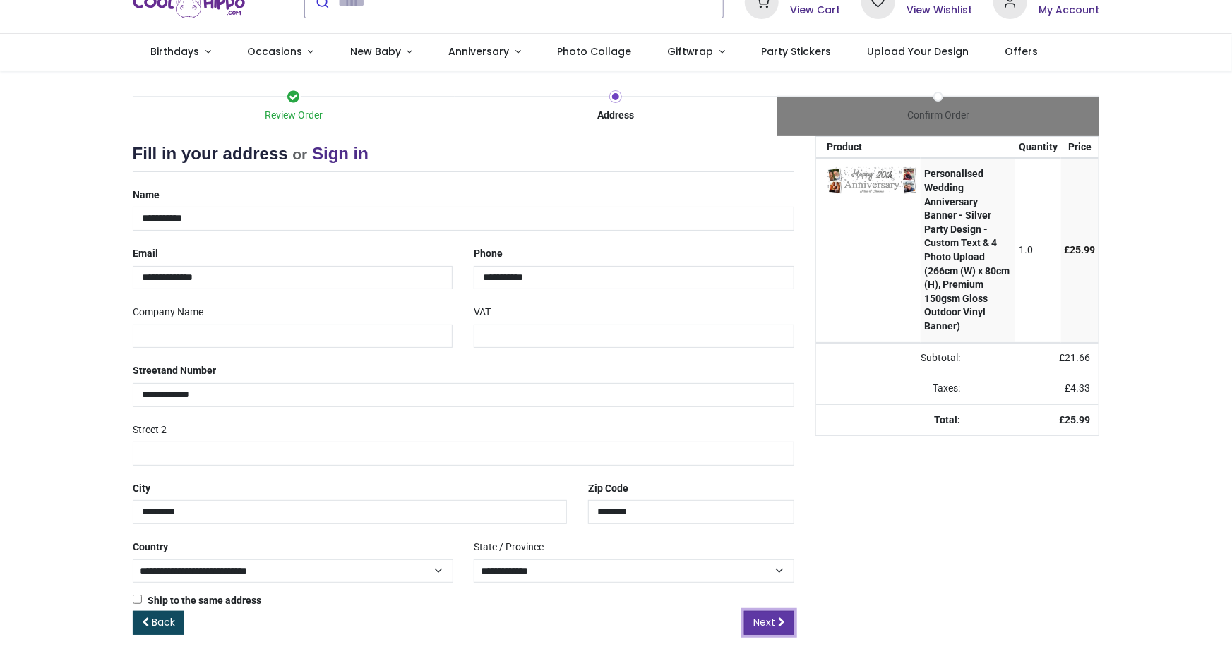
click at [766, 628] on span "Next" at bounding box center [764, 623] width 22 height 14
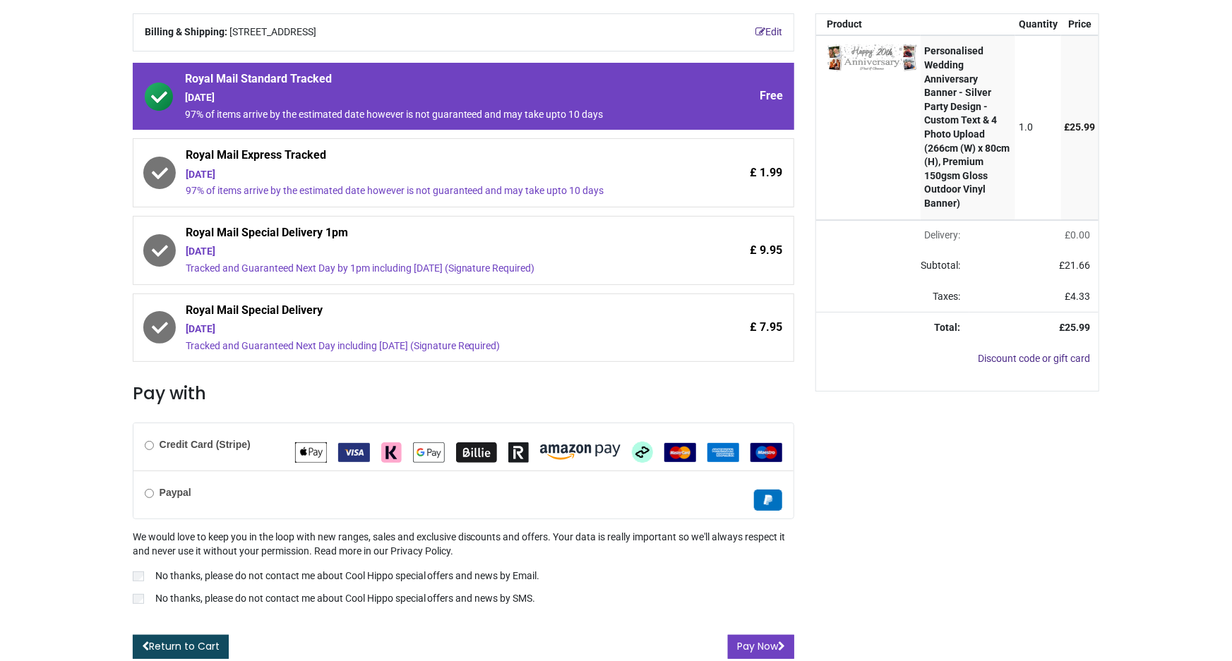
scroll to position [178, 0]
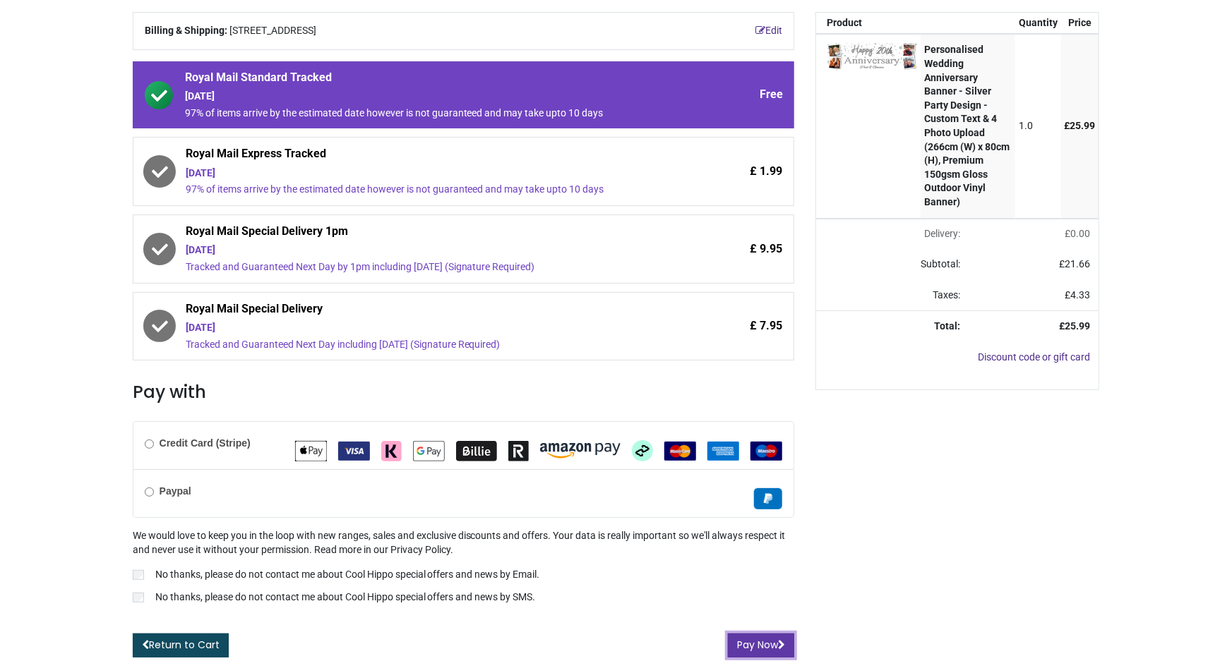
click at [760, 638] on button "Pay Now" at bounding box center [761, 646] width 66 height 24
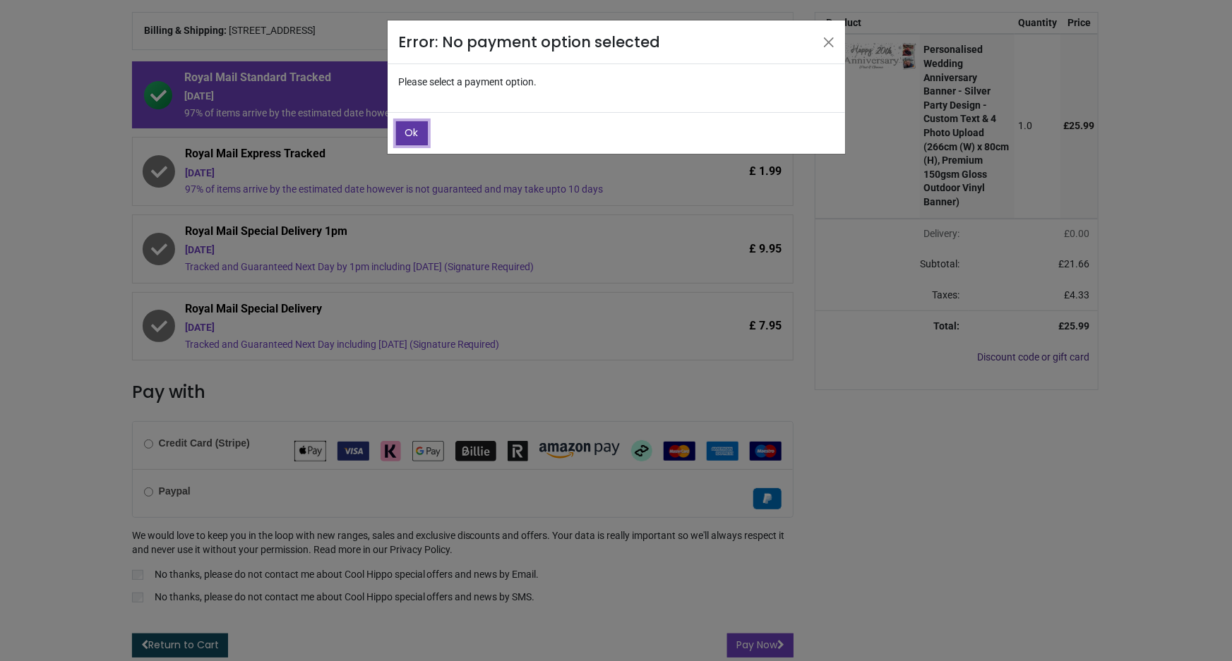
click at [398, 137] on button "Ok" at bounding box center [412, 133] width 32 height 24
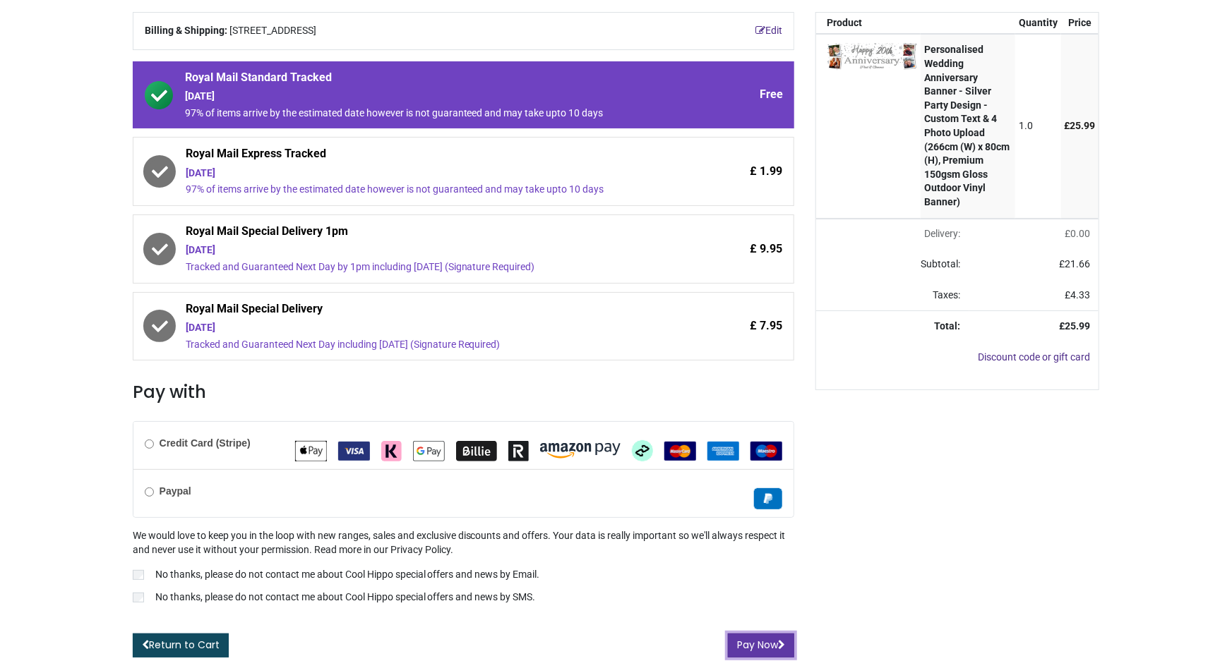
click at [765, 640] on button "Pay Now" at bounding box center [761, 646] width 66 height 24
